Goal: Task Accomplishment & Management: Manage account settings

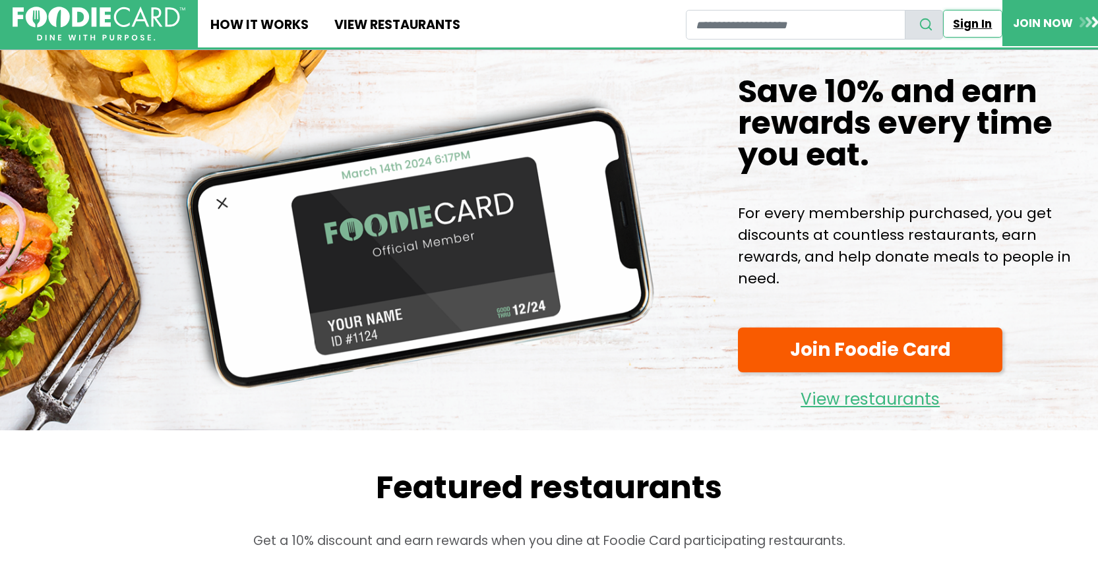
click at [971, 26] on link "Sign In" at bounding box center [972, 24] width 59 height 28
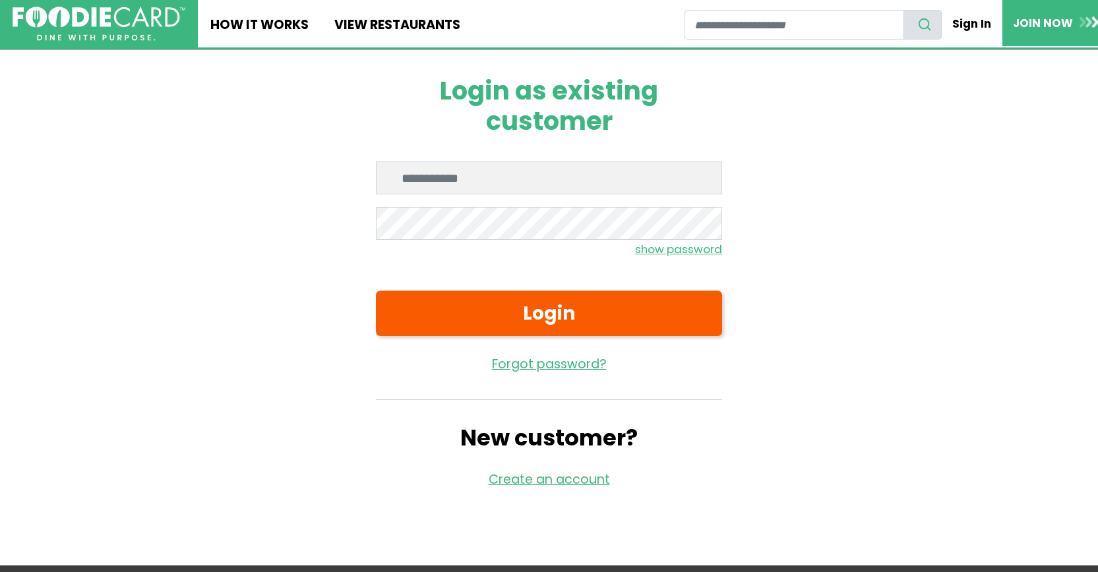
type input "**********"
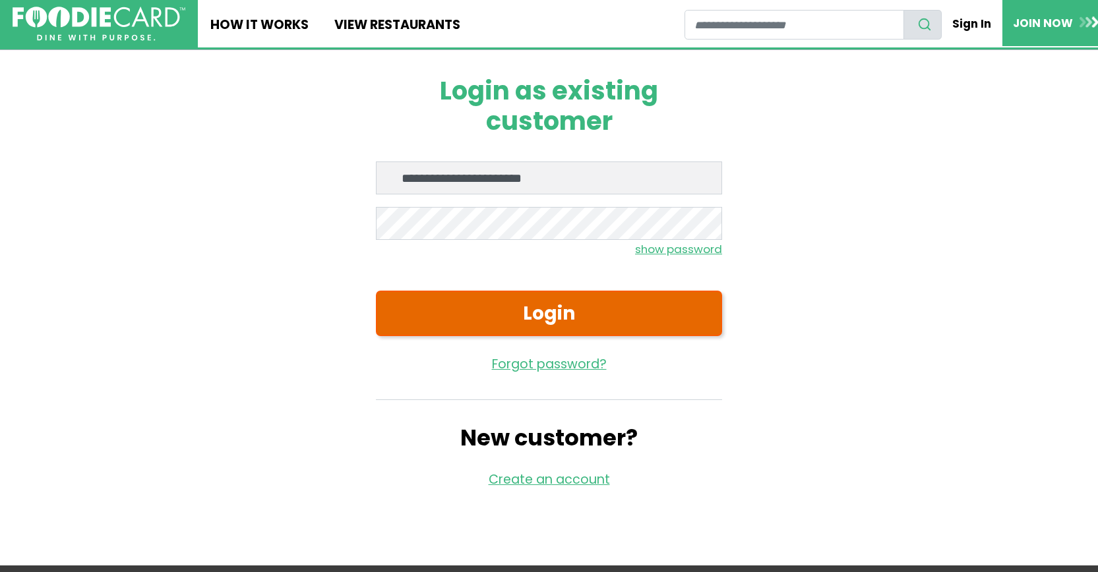
click at [546, 313] on button "Login" at bounding box center [549, 314] width 346 height 46
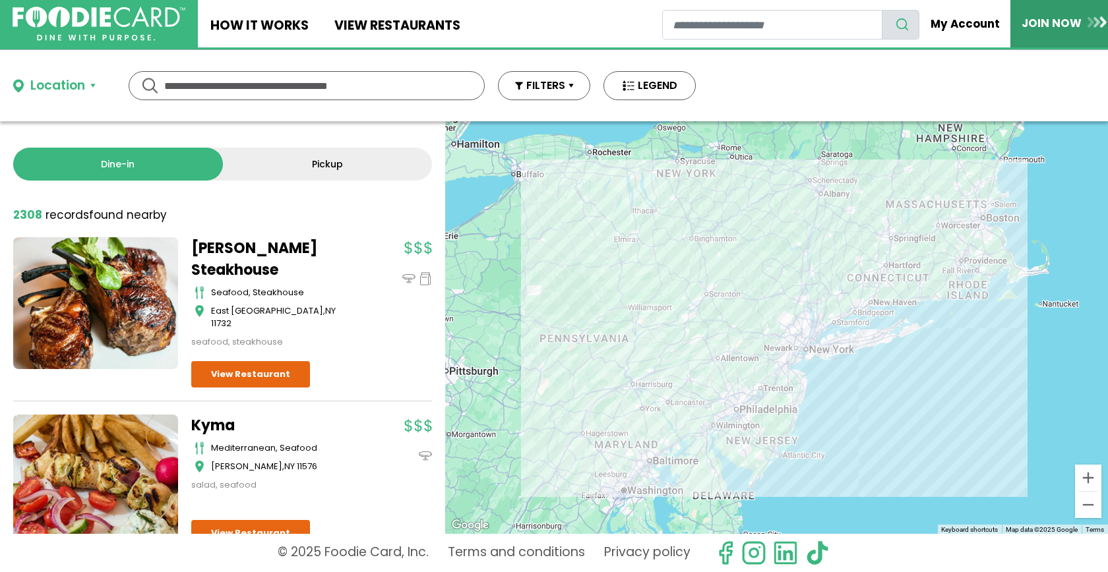
click at [1095, 19] on img at bounding box center [1097, 21] width 19 height 11
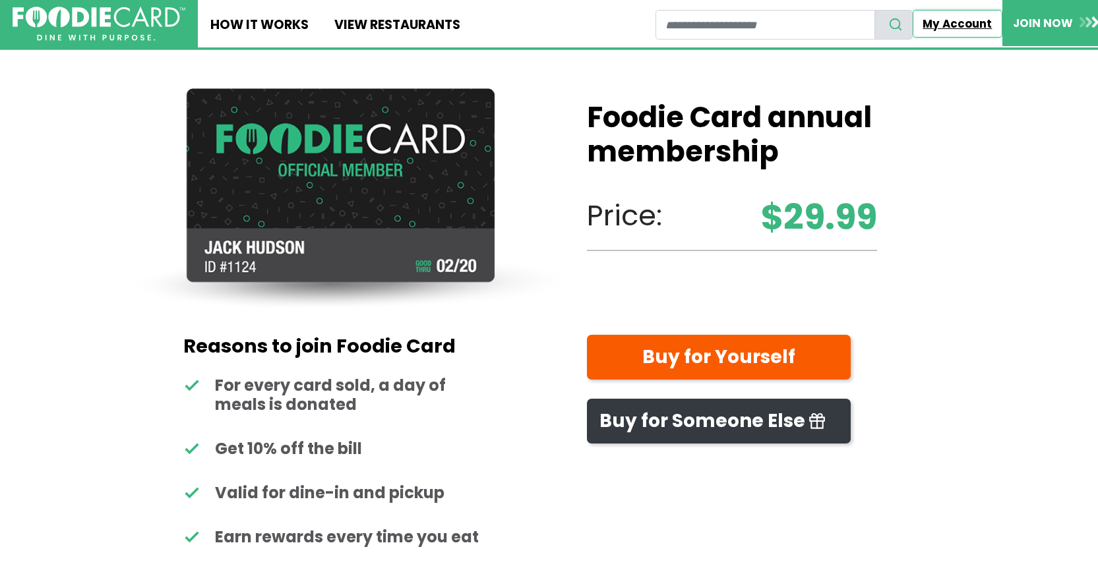
click at [964, 21] on link "My Account" at bounding box center [958, 24] width 90 height 28
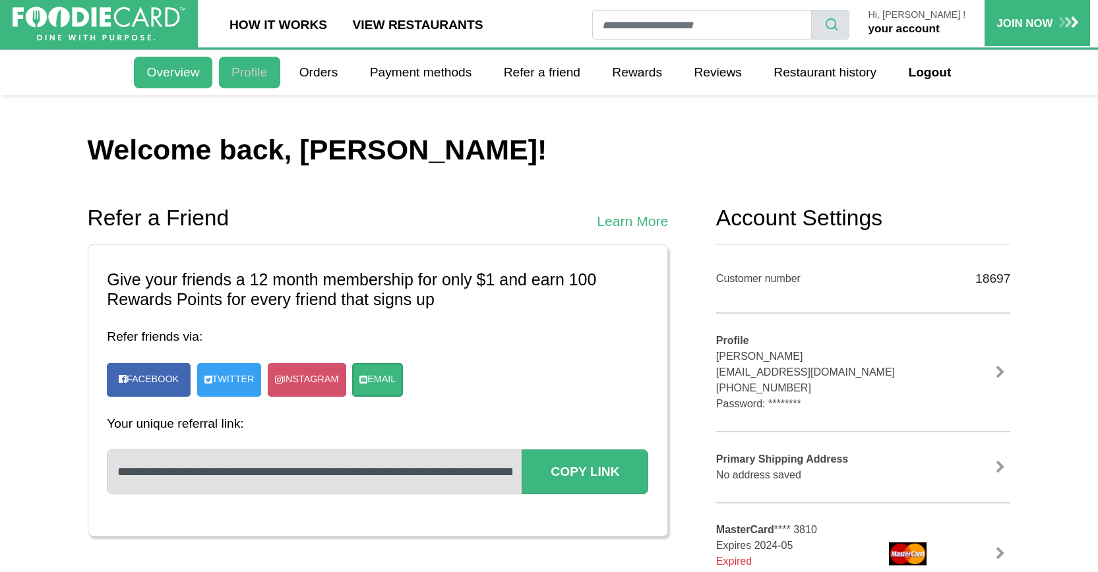
click at [247, 73] on link "Profile" at bounding box center [249, 73] width 61 height 32
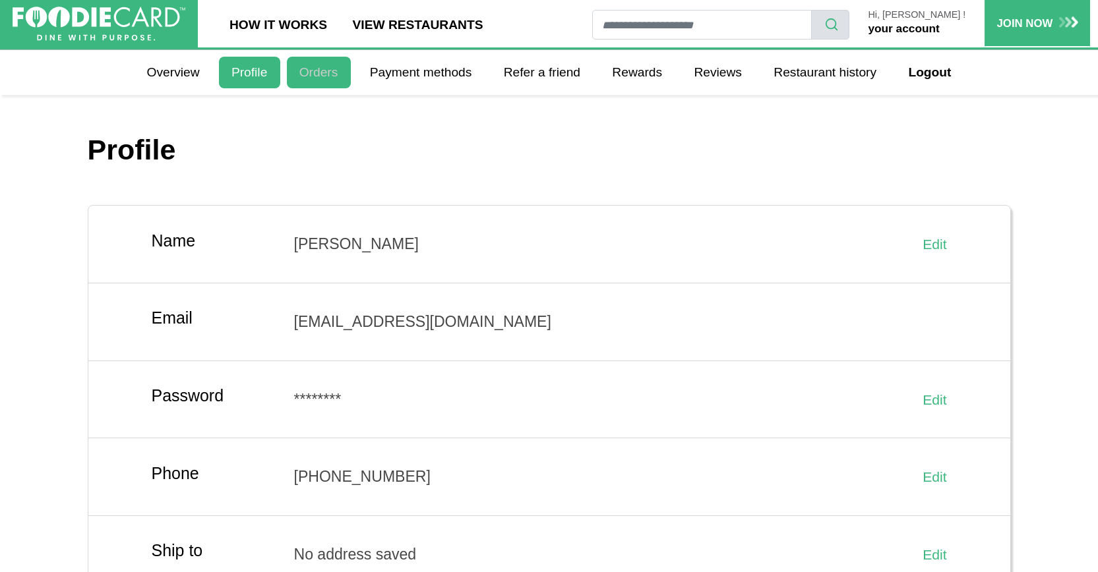
click at [325, 71] on link "Orders" at bounding box center [319, 73] width 64 height 32
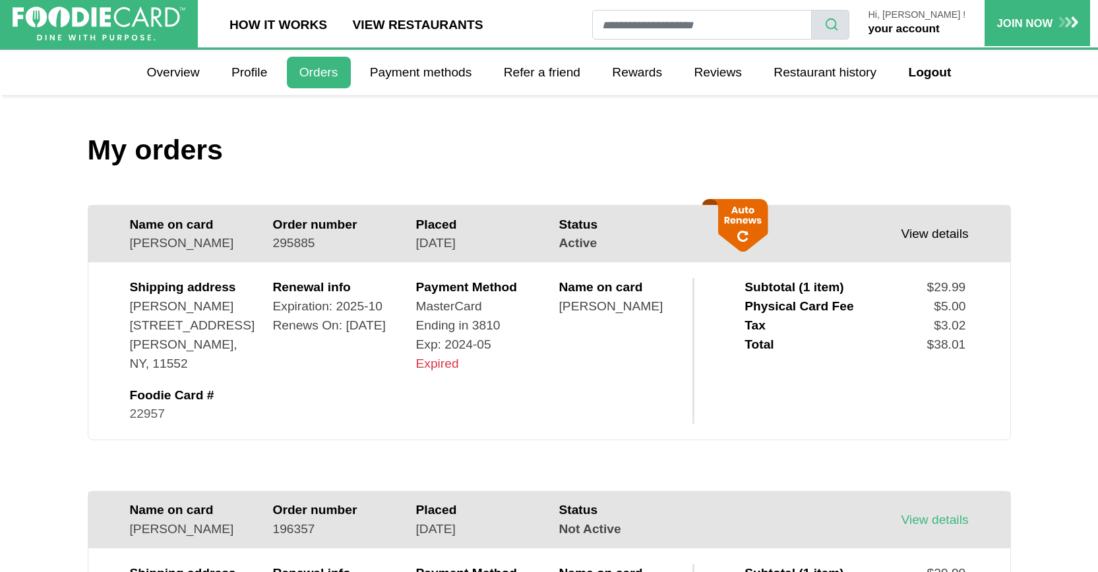
click at [934, 234] on link "View details" at bounding box center [934, 234] width 67 height 14
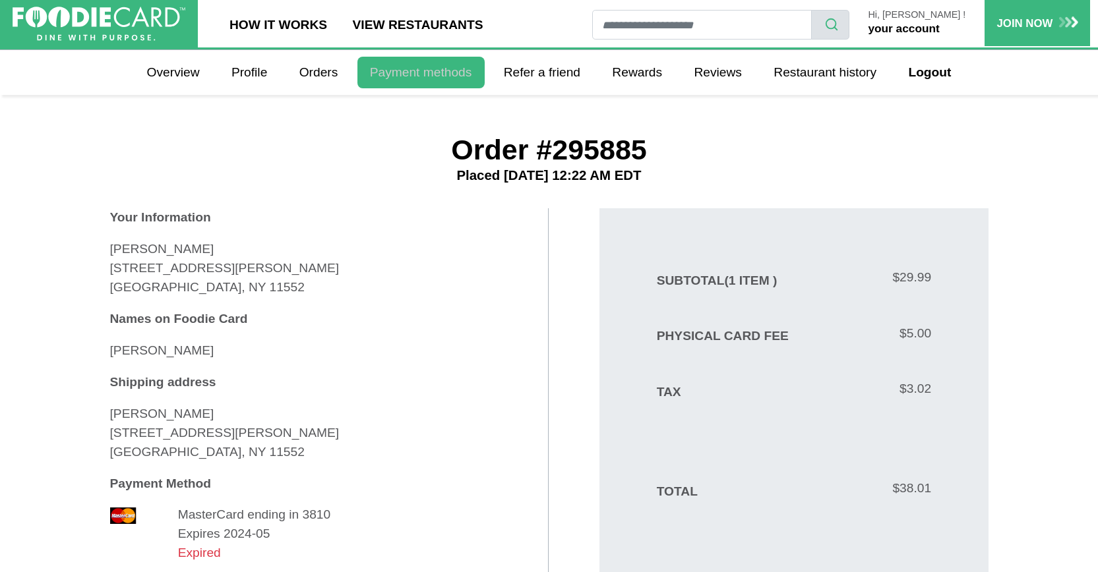
click at [394, 73] on link "Payment methods" at bounding box center [420, 73] width 127 height 32
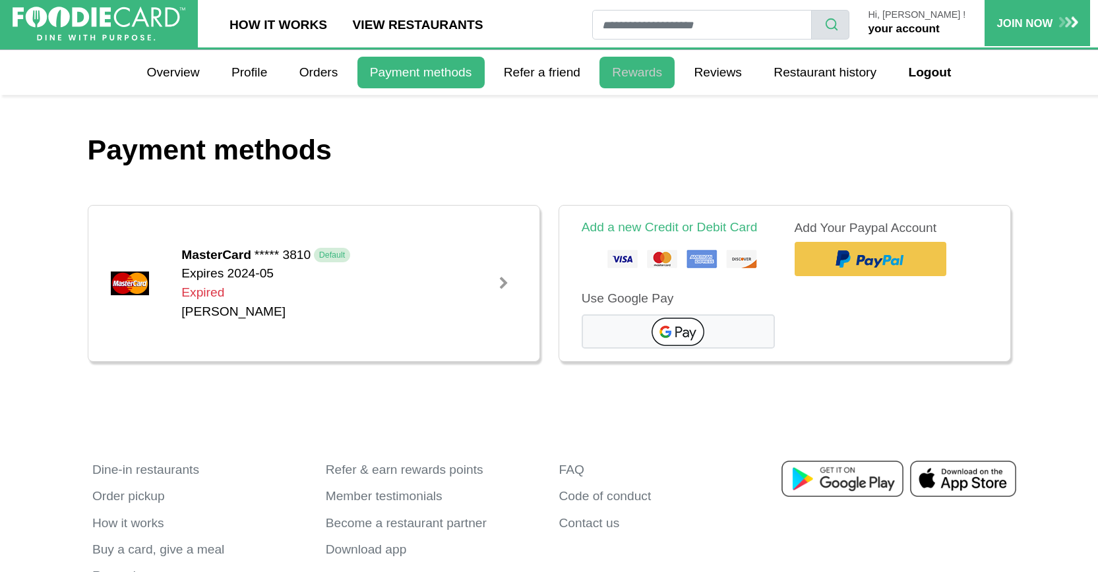
click at [635, 75] on link "Rewards" at bounding box center [636, 73] width 75 height 32
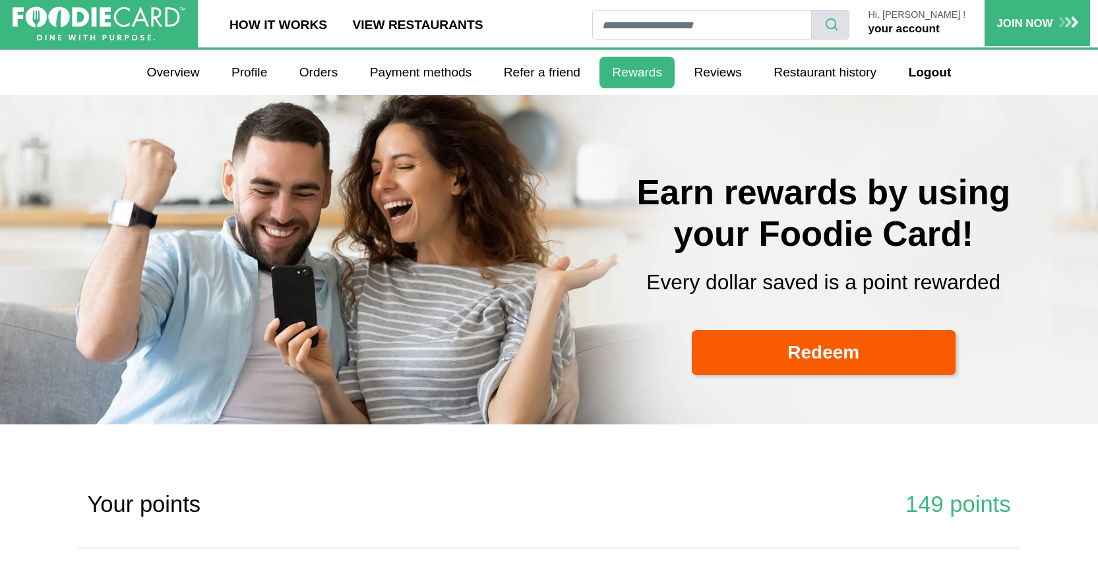
select select
